Goal: Transaction & Acquisition: Purchase product/service

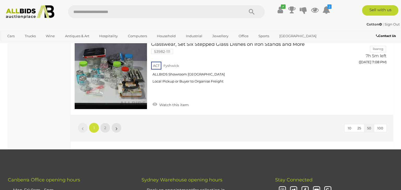
scroll to position [4066, 0]
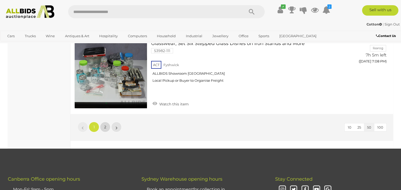
click at [105, 125] on span "2" at bounding box center [105, 127] width 2 height 5
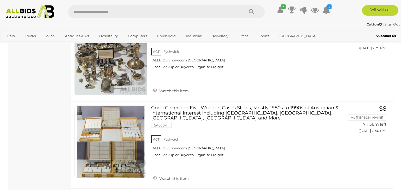
scroll to position [2699, 0]
click at [98, 119] on link at bounding box center [110, 141] width 73 height 73
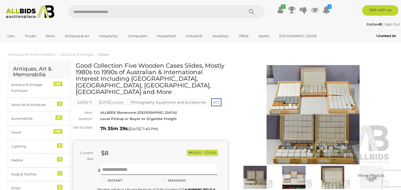
click at [299, 128] on img at bounding box center [313, 115] width 155 height 100
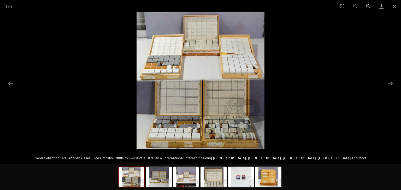
click at [228, 126] on img at bounding box center [200, 80] width 128 height 137
click at [206, 38] on img at bounding box center [200, 80] width 128 height 137
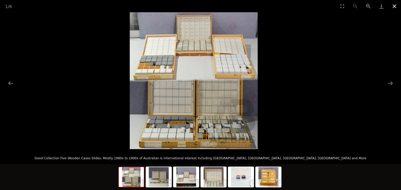
click at [392, 8] on button "Close gallery" at bounding box center [394, 6] width 13 height 12
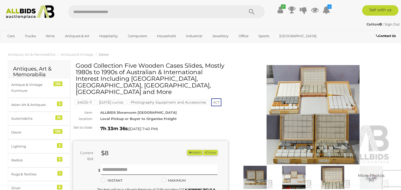
click at [81, 10] on input "text" at bounding box center [153, 11] width 171 height 13
click at [24, 13] on img at bounding box center [30, 12] width 54 height 14
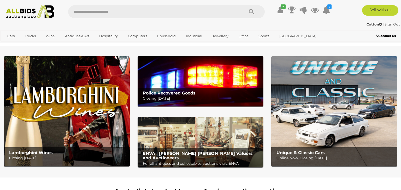
click at [116, 14] on input "text" at bounding box center [153, 11] width 171 height 13
type input "******"
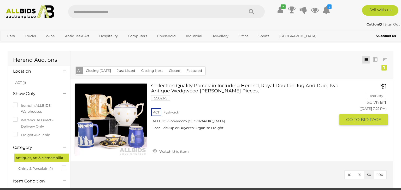
click at [123, 111] on link at bounding box center [110, 119] width 73 height 73
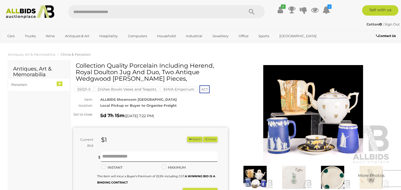
click at [333, 104] on img at bounding box center [313, 115] width 155 height 100
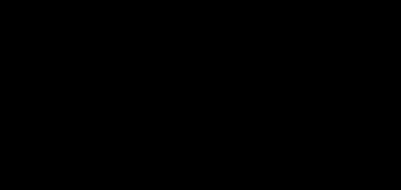
click at [333, 104] on div at bounding box center [200, 80] width 401 height 137
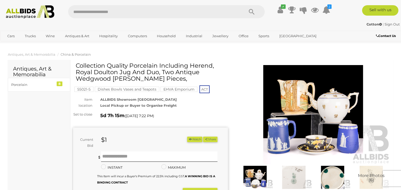
click at [333, 104] on img at bounding box center [313, 115] width 155 height 100
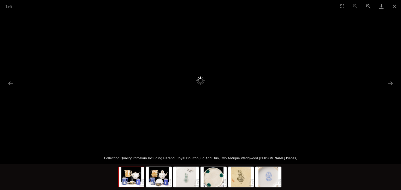
click at [333, 104] on div at bounding box center [200, 80] width 401 height 137
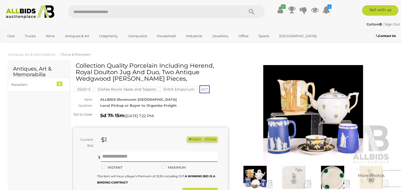
click at [333, 104] on img at bounding box center [313, 115] width 155 height 100
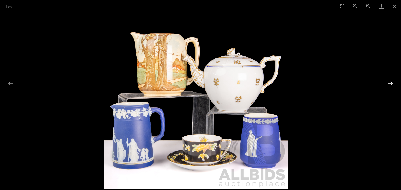
click at [386, 86] on button "Next slide" at bounding box center [389, 83] width 11 height 10
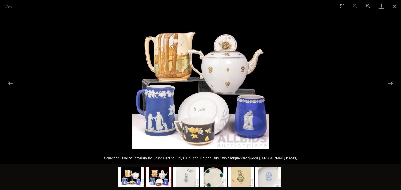
click at [238, 56] on img at bounding box center [200, 80] width 137 height 137
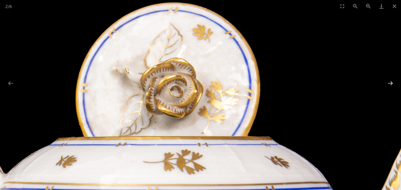
click at [390, 87] on button "Next slide" at bounding box center [389, 83] width 11 height 10
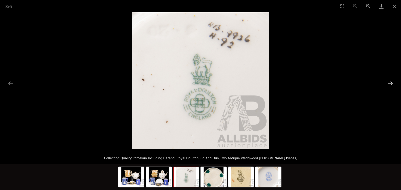
click at [388, 82] on button "Next slide" at bounding box center [389, 83] width 11 height 10
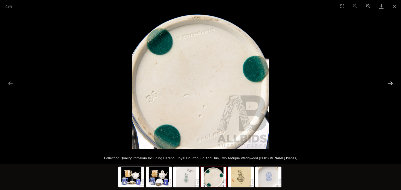
click at [390, 85] on button "Next slide" at bounding box center [389, 83] width 11 height 10
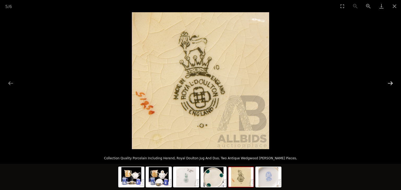
click at [392, 82] on button "Next slide" at bounding box center [389, 83] width 11 height 10
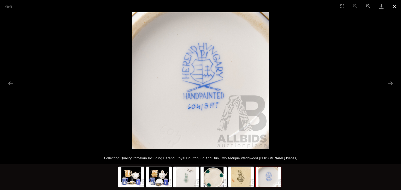
click at [397, 9] on button "Close gallery" at bounding box center [394, 6] width 13 height 12
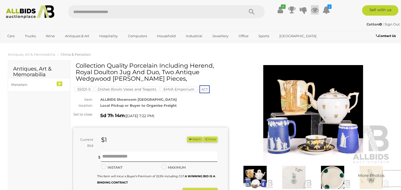
click at [312, 10] on icon at bounding box center [315, 9] width 8 height 9
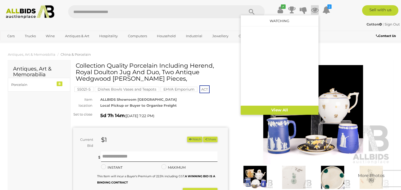
click at [381, 84] on img at bounding box center [313, 115] width 155 height 100
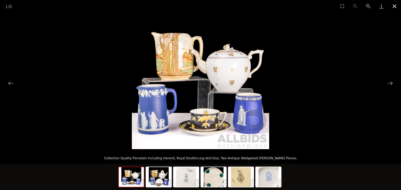
click at [391, 8] on button "Close gallery" at bounding box center [394, 6] width 13 height 12
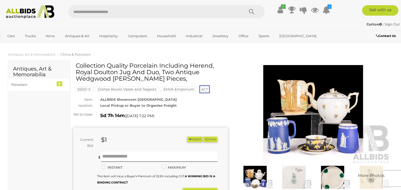
click at [189, 141] on icon "button" at bounding box center [190, 139] width 4 height 3
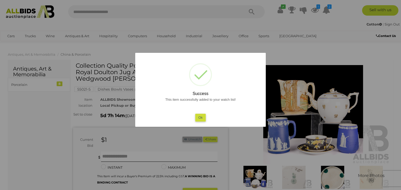
click at [205, 121] on button "Ok" at bounding box center [200, 118] width 11 height 8
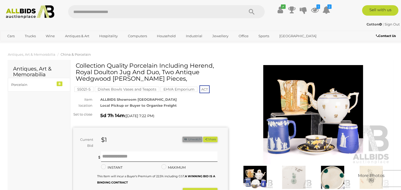
click at [25, 11] on img at bounding box center [30, 12] width 54 height 14
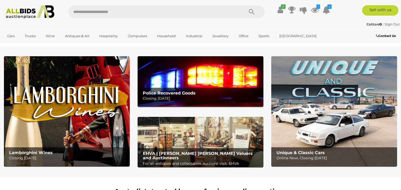
click at [85, 11] on input "text" at bounding box center [153, 11] width 171 height 13
type input "******"
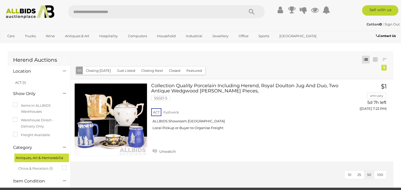
scroll to position [52, 0]
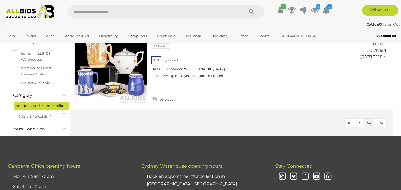
click at [130, 11] on input "text" at bounding box center [153, 11] width 171 height 13
type input "*******"
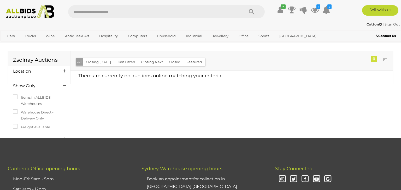
click at [95, 13] on input "text" at bounding box center [153, 11] width 171 height 13
type input "******"
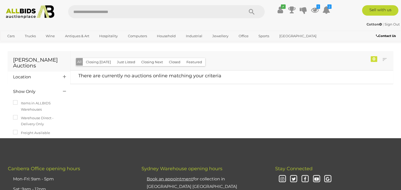
click at [22, 16] on img at bounding box center [30, 12] width 54 height 14
